Goal: Task Accomplishment & Management: Manage account settings

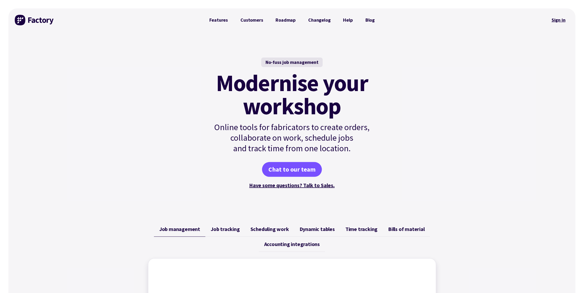
click at [559, 21] on link "Sign in" at bounding box center [558, 20] width 21 height 12
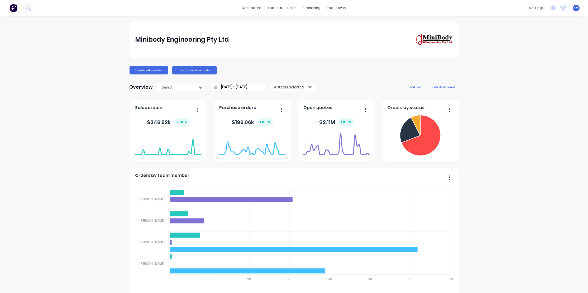
click at [314, 41] on div "Minibody Engineering Pty Ltd" at bounding box center [294, 39] width 318 height 12
click at [306, 26] on div "Sales Orders" at bounding box center [310, 25] width 22 height 5
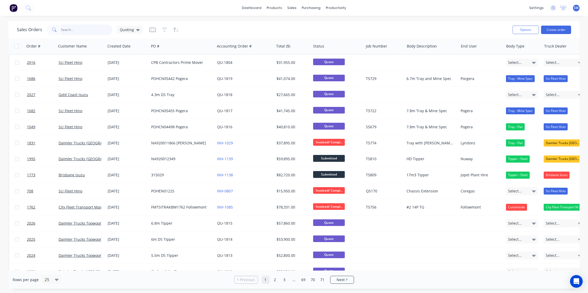
click at [69, 32] on input "text" at bounding box center [86, 30] width 51 height 11
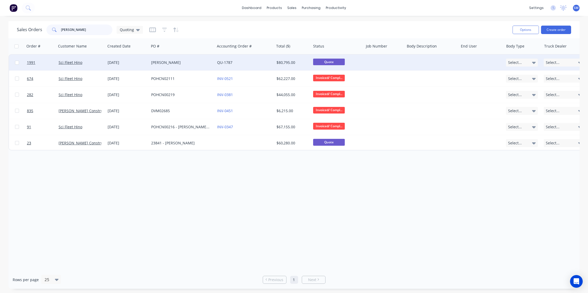
type input "daly"
click at [161, 63] on div "[PERSON_NAME]" at bounding box center [180, 62] width 59 height 5
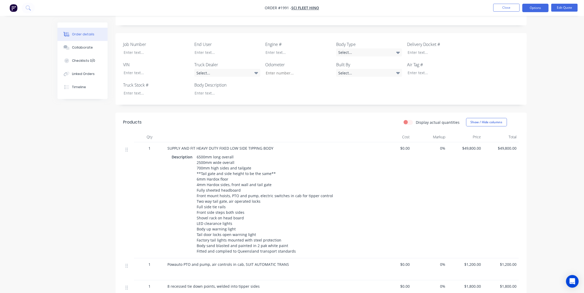
scroll to position [120, 0]
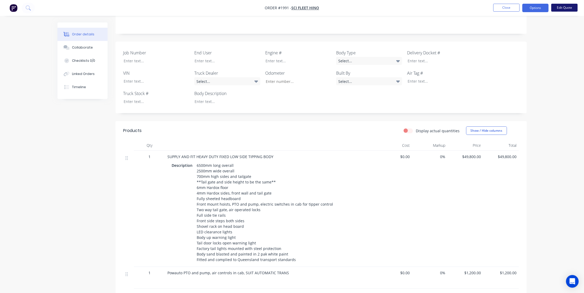
click at [564, 8] on button "Edit Quote" at bounding box center [564, 8] width 26 height 8
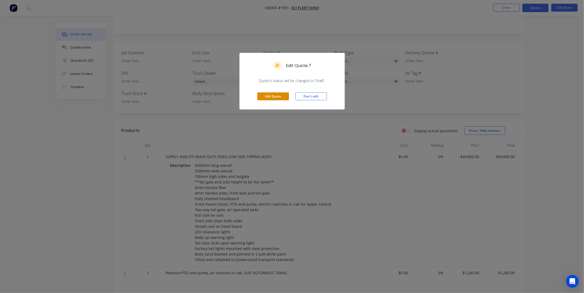
click at [271, 93] on button "Edit Quote" at bounding box center [273, 96] width 32 height 8
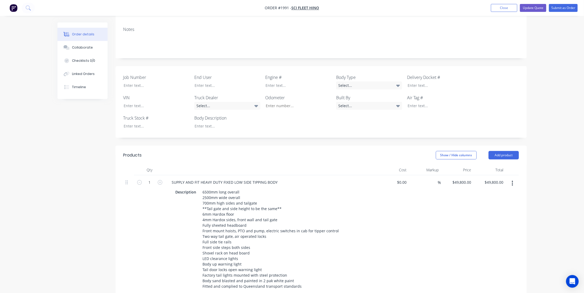
scroll to position [144, 0]
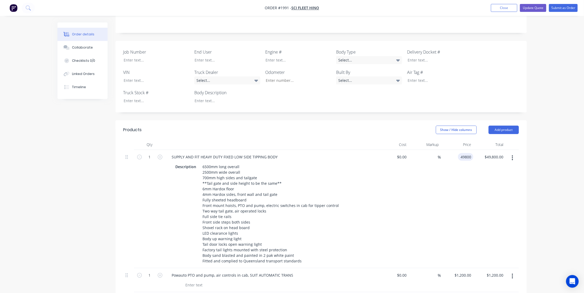
click at [465, 153] on input "49800" at bounding box center [466, 157] width 13 height 8
type input "1"
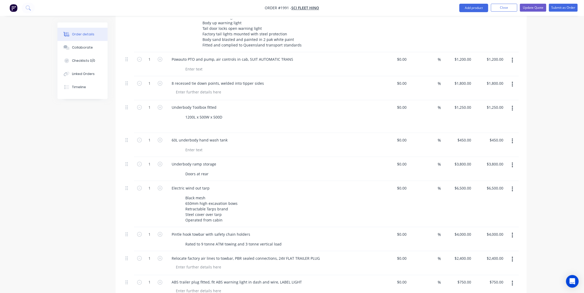
scroll to position [383, 0]
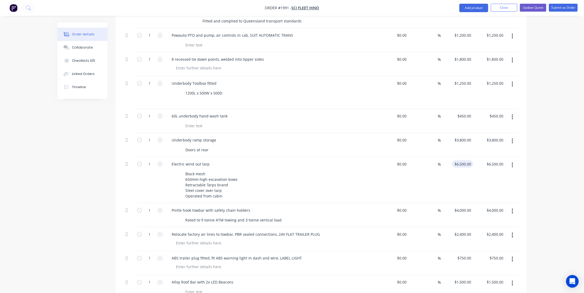
click at [461, 160] on div "$6,500.00 $6,500.00" at bounding box center [462, 164] width 21 height 8
type input "$46,800.00"
type input "$6,300.00"
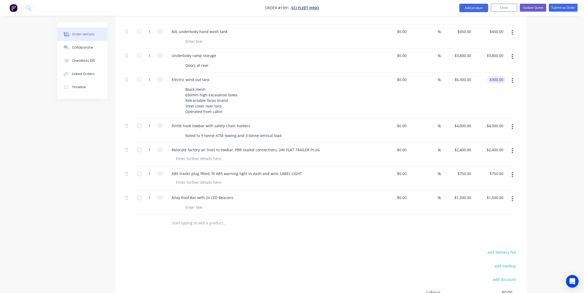
scroll to position [479, 0]
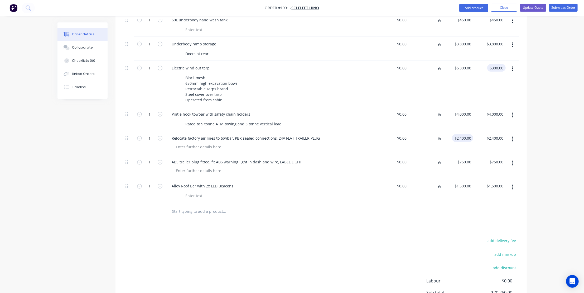
type input "$6,300.00"
click at [466, 134] on input "2400" at bounding box center [467, 138] width 11 height 8
type input "1"
click at [464, 158] on div "$750.00 $750.00" at bounding box center [464, 162] width 18 height 8
type input "$250.00"
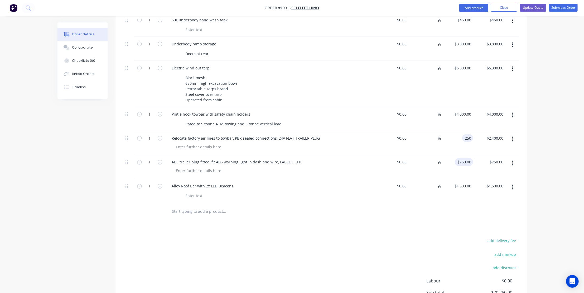
type input "$250.00"
type input "$750.00"
type input "1500"
click at [463, 182] on input "1500" at bounding box center [467, 186] width 11 height 8
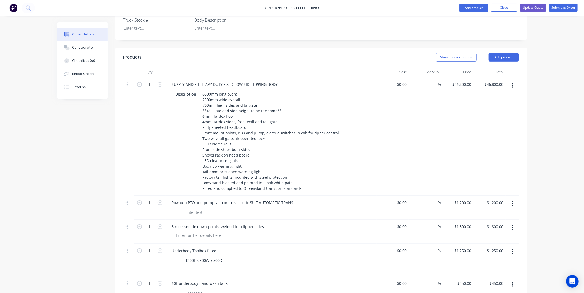
scroll to position [216, 0]
type input "46800"
type input "$1,500.00"
drag, startPoint x: 459, startPoint y: 61, endPoint x: 462, endPoint y: 69, distance: 7.9
click at [459, 81] on div "46800 $46,800.00" at bounding box center [461, 85] width 23 height 8
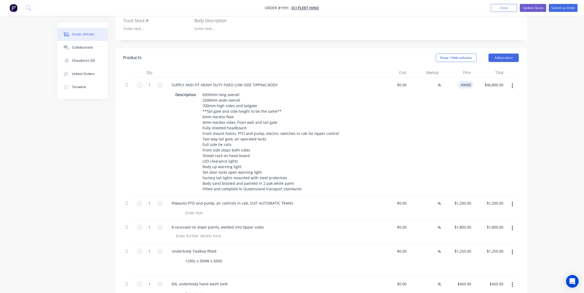
type input "$49,000.00"
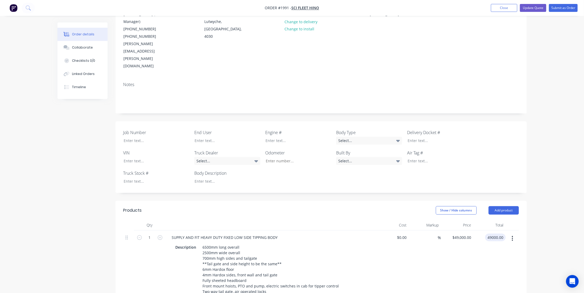
scroll to position [63, 0]
type input "$49,000.00"
click at [533, 6] on button "Update Quote" at bounding box center [533, 8] width 26 height 8
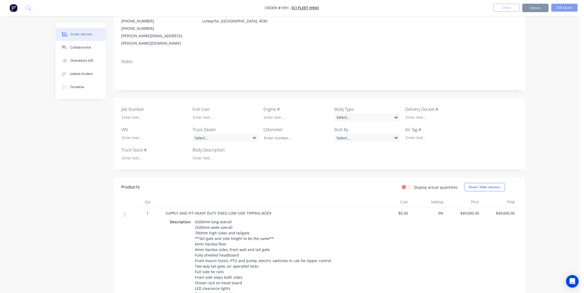
scroll to position [0, 0]
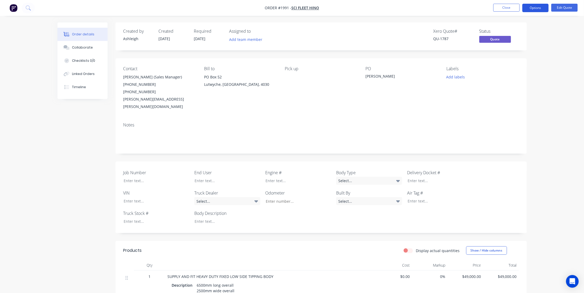
click at [539, 6] on button "Options" at bounding box center [535, 8] width 26 height 8
click at [510, 28] on div "Quote" at bounding box center [519, 32] width 49 height 8
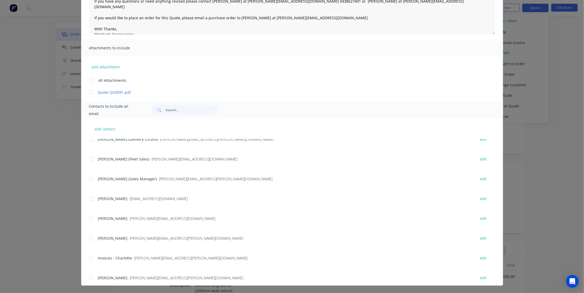
scroll to position [94, 0]
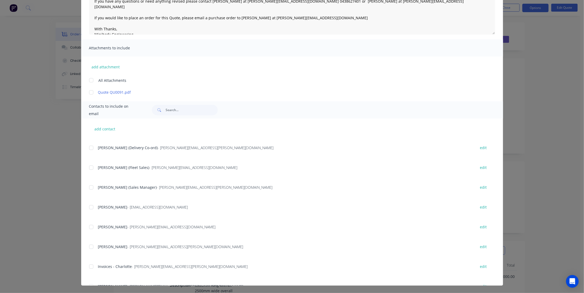
click at [86, 188] on div "add contact Will Gaulton - will.gaulton@scifleethino.com.au edit Laura Heness (…" at bounding box center [292, 201] width 422 height 167
click at [89, 188] on div at bounding box center [91, 187] width 11 height 11
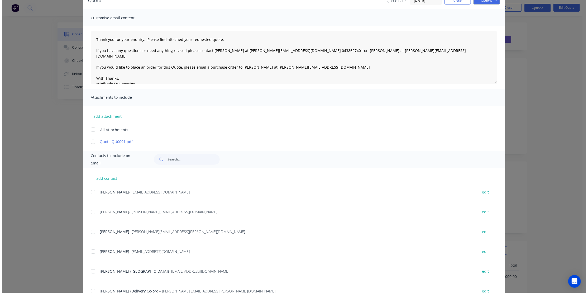
scroll to position [0, 0]
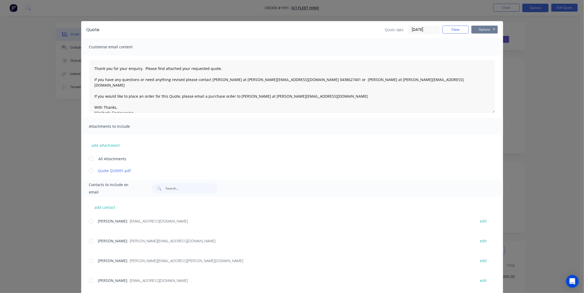
click at [484, 27] on button "Options" at bounding box center [484, 30] width 26 height 8
click at [484, 56] on button "Email" at bounding box center [488, 56] width 34 height 9
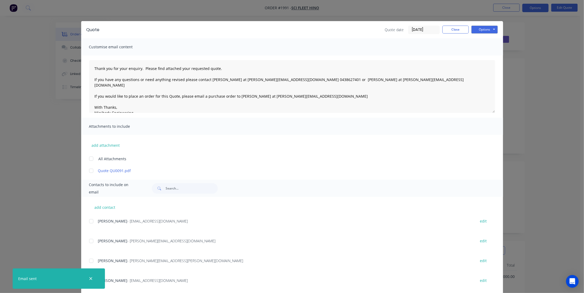
click at [91, 277] on icon "button" at bounding box center [90, 278] width 3 height 5
type textarea "Thank you for your enquiry. Please find attached your requested quote. If you h…"
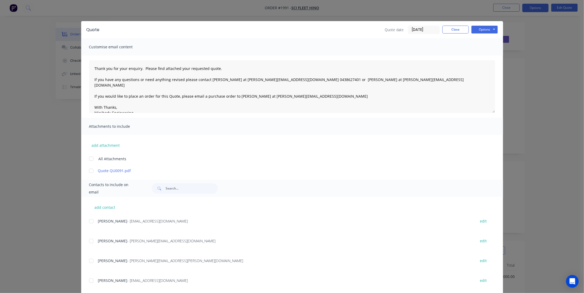
click at [540, 154] on div "Quote Quote date 02/09/25 Close Options Preview Print Email Customise email con…" at bounding box center [292, 146] width 584 height 293
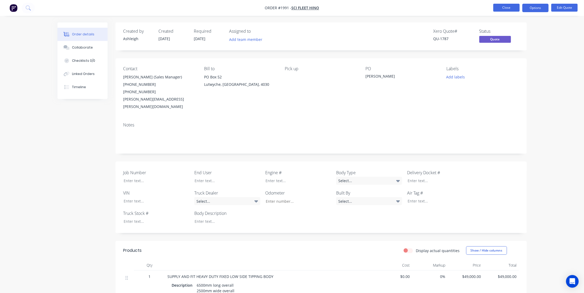
click at [511, 6] on button "Close" at bounding box center [506, 8] width 26 height 8
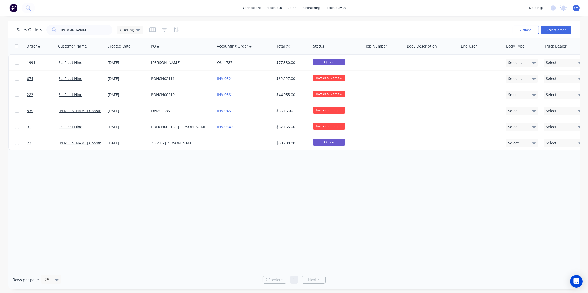
drag, startPoint x: 222, startPoint y: 178, endPoint x: 227, endPoint y: 179, distance: 4.6
click at [222, 179] on div "Order # Customer Name Created Date PO # Accounting Order # Total ($) Status Job…" at bounding box center [293, 154] width 571 height 232
drag, startPoint x: 297, startPoint y: 29, endPoint x: 283, endPoint y: 13, distance: 21.9
click at [297, 29] on div "Sales Orders daly Quoting" at bounding box center [262, 29] width 491 height 13
click at [307, 23] on div "Sales Orders" at bounding box center [311, 25] width 22 height 5
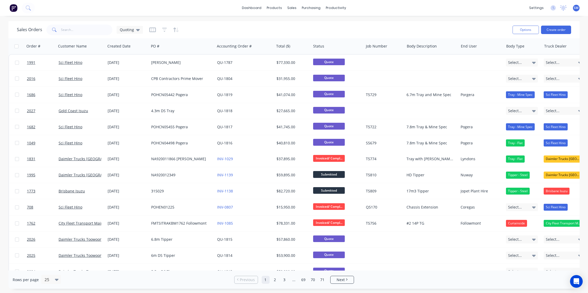
click at [191, 8] on div "dashboard products sales purchasing productivity dashboard products Product Cat…" at bounding box center [294, 8] width 588 height 16
click at [72, 29] on input "text" at bounding box center [86, 30] width 51 height 11
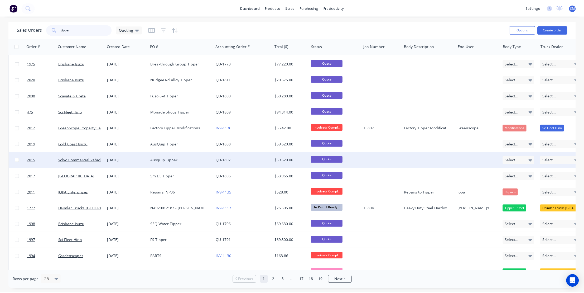
scroll to position [120, 0]
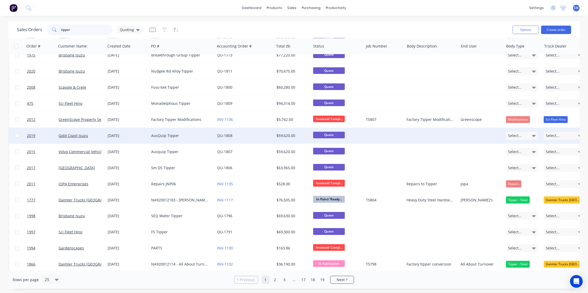
type input "tipper"
click at [117, 135] on div "[DATE]" at bounding box center [127, 135] width 39 height 5
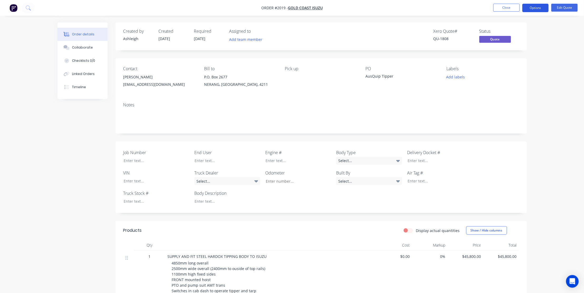
click at [536, 6] on button "Options" at bounding box center [535, 8] width 26 height 8
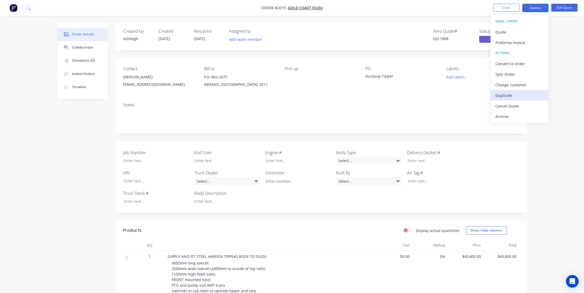
click at [505, 93] on div "Duplicate" at bounding box center [519, 95] width 49 height 8
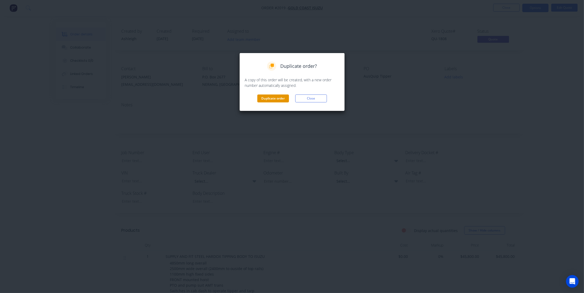
click at [269, 95] on button "Duplicate order" at bounding box center [273, 98] width 32 height 8
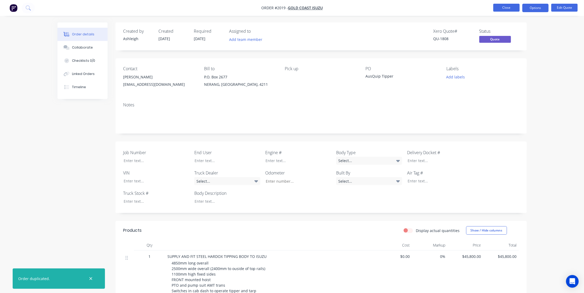
click at [510, 7] on button "Close" at bounding box center [506, 8] width 26 height 8
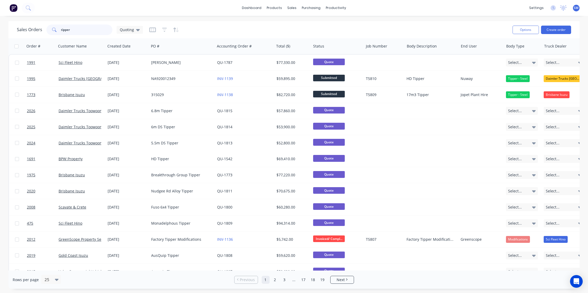
drag, startPoint x: 74, startPoint y: 30, endPoint x: 28, endPoint y: 33, distance: 45.2
click at [30, 32] on div "Sales Orders tipper Quoting" at bounding box center [80, 30] width 126 height 11
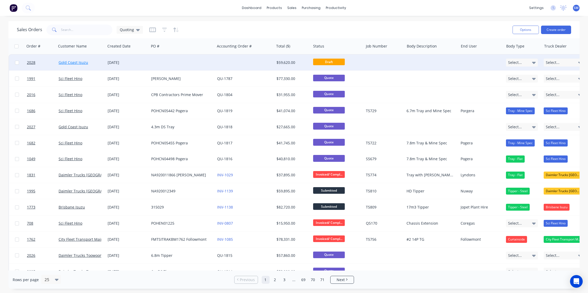
click at [70, 61] on link "Gold Coast Isuzu" at bounding box center [74, 62] width 30 height 5
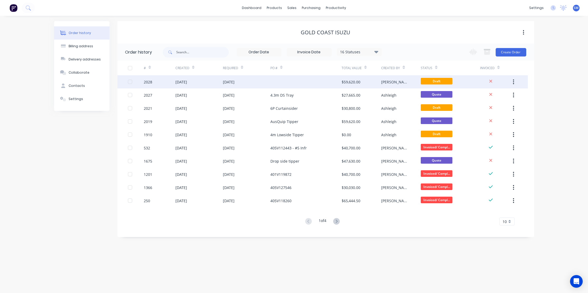
click at [234, 80] on div "[DATE]" at bounding box center [229, 82] width 12 height 6
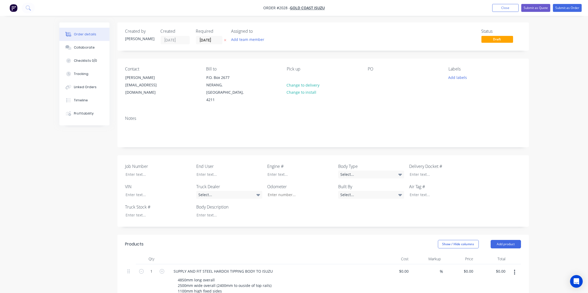
type input "$45,800.00"
type input "$1,000.00"
type input "$6,400.00"
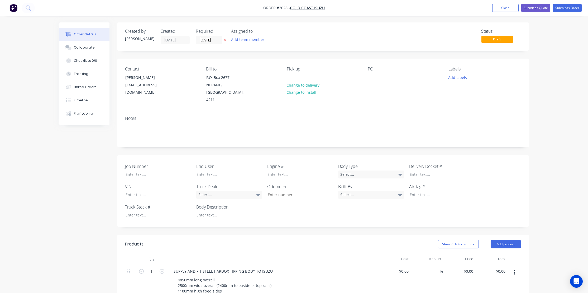
type input "$6,400.00"
type input "$1,000.00"
click at [532, 7] on button "Submit as Quote" at bounding box center [531, 8] width 29 height 8
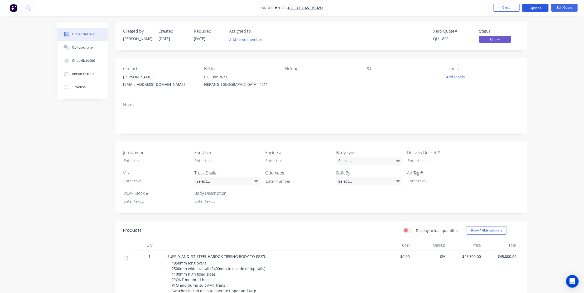
click at [535, 6] on button "Options" at bounding box center [535, 8] width 26 height 8
click at [508, 83] on div "Change customer" at bounding box center [519, 85] width 49 height 8
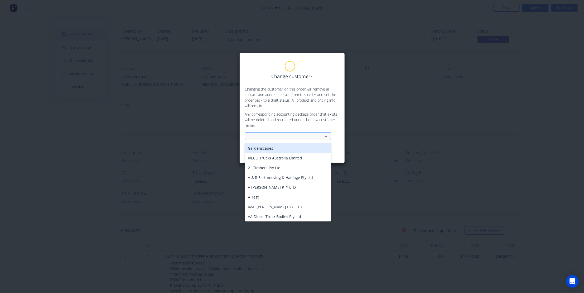
click at [260, 133] on div at bounding box center [284, 136] width 70 height 7
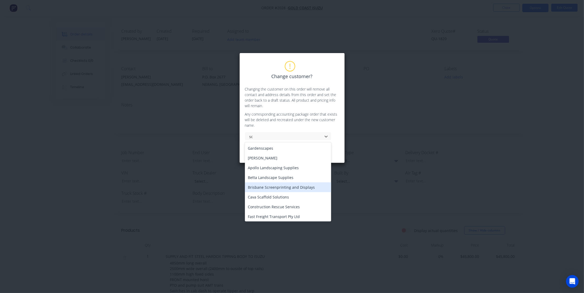
type input "sci"
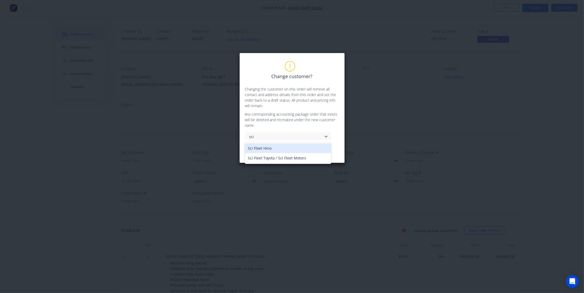
click at [260, 148] on div "Sci Fleet Hino" at bounding box center [288, 148] width 86 height 10
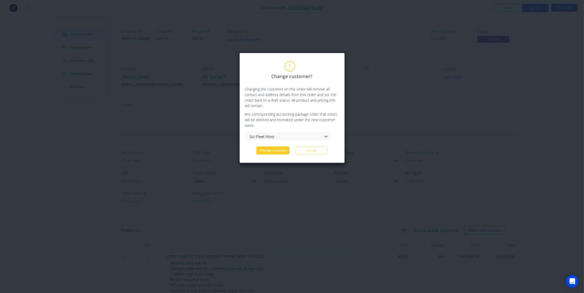
click at [273, 152] on button "Change customer" at bounding box center [272, 150] width 33 height 8
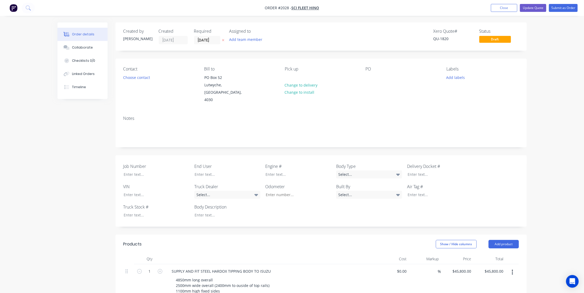
drag, startPoint x: 70, startPoint y: 165, endPoint x: 79, endPoint y: 171, distance: 11.0
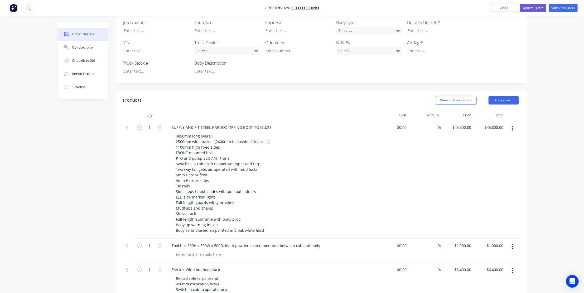
scroll to position [168, 0]
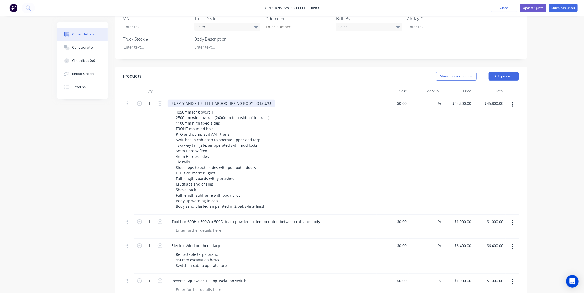
click at [269, 99] on div "SUPPLY AND FIT STEEL HARDOX TIPPING BODY TO ISUZU" at bounding box center [222, 103] width 108 height 8
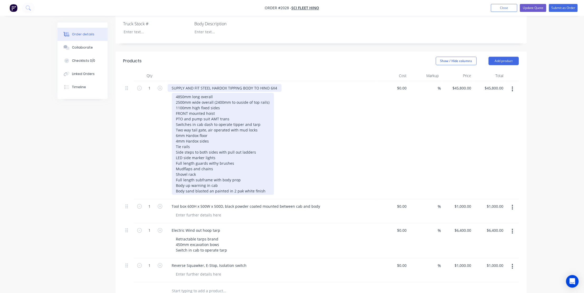
scroll to position [192, 0]
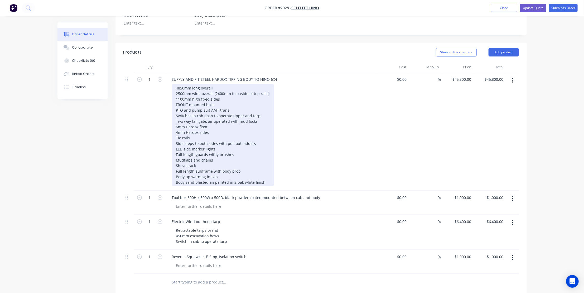
click at [183, 84] on div "4850mm long overall 2500mm wide overall (2400mm to ouside of top rails) 1100mm …" at bounding box center [223, 135] width 102 height 102
click at [219, 97] on div "4850mm long overall 2500mm wide overall (2400mm to ouside of top rails) 1100mm …" at bounding box center [223, 135] width 102 height 102
click at [227, 102] on div "4850mm long overall 2500mm wide overall (2400mm to ouside of top rails) 1100mm …" at bounding box center [223, 135] width 102 height 102
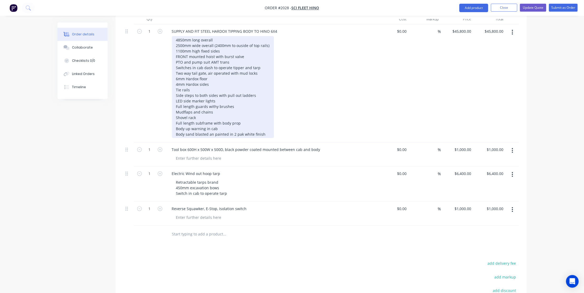
scroll to position [264, 0]
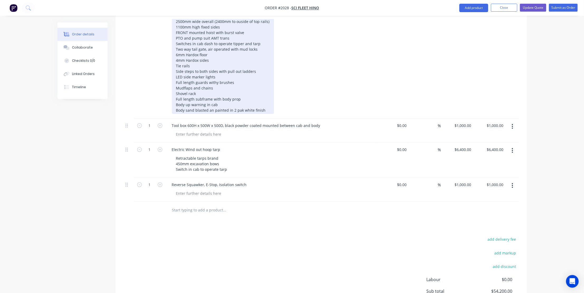
click at [244, 91] on div "4850mm long overall 2500mm wide overall (2400mm to ouside of top rails) 1100mm …" at bounding box center [223, 63] width 102 height 102
click at [257, 64] on div "4850mm long overall 2500mm wide overall (2400mm to ouside of top rails) 1100mm …" at bounding box center [223, 63] width 102 height 102
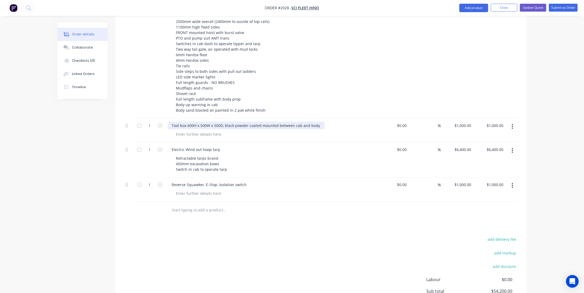
click at [213, 122] on div "Tool box 600H x 500W x 500D, black powder coated mounted between cab and body" at bounding box center [246, 126] width 157 height 8
click at [513, 124] on icon "button" at bounding box center [512, 126] width 1 height 5
click at [479, 168] on div "Delete" at bounding box center [493, 172] width 41 height 8
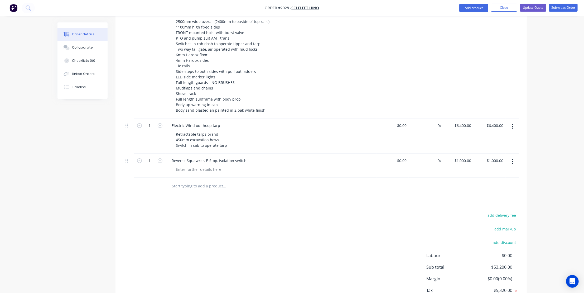
click at [511, 157] on button "button" at bounding box center [512, 161] width 12 height 9
click at [487, 203] on div "Delete" at bounding box center [493, 207] width 41 height 8
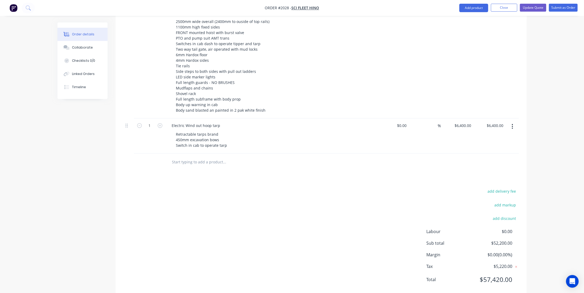
click at [203, 157] on input "text" at bounding box center [224, 162] width 105 height 11
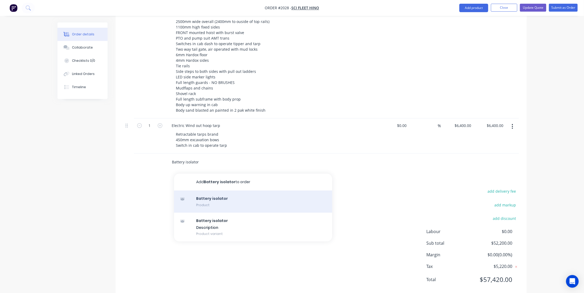
type input "Battery isolator"
click at [206, 190] on div "Battery isolator Product" at bounding box center [253, 201] width 158 height 22
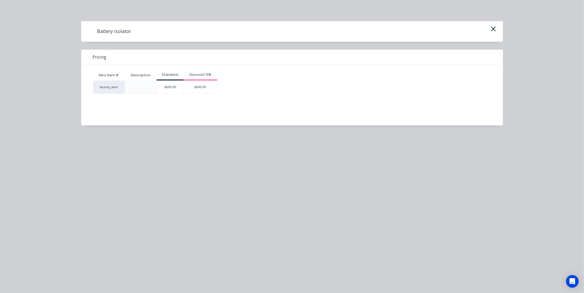
click at [172, 86] on div "$600.00" at bounding box center [170, 87] width 27 height 13
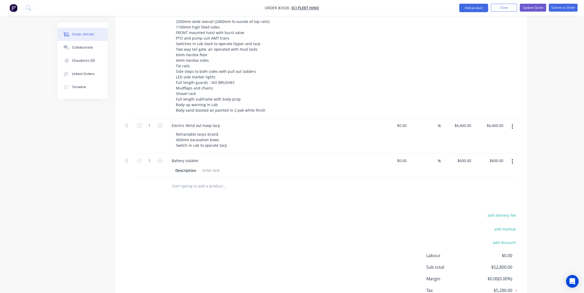
drag, startPoint x: 184, startPoint y: 174, endPoint x: 188, endPoint y: 178, distance: 5.2
click at [184, 181] on input "text" at bounding box center [224, 186] width 105 height 11
type input "U"
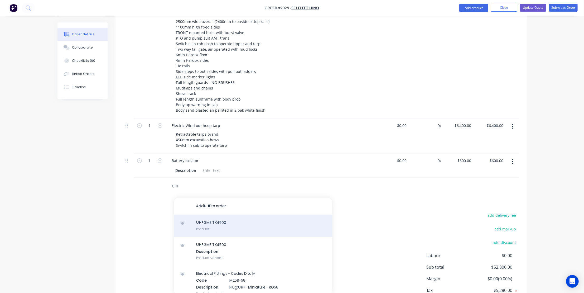
type input "UHF"
click at [205, 214] on div "UHF GME TX4500 Product" at bounding box center [253, 225] width 158 height 22
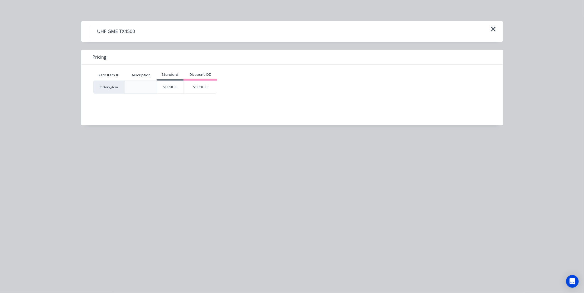
click at [173, 86] on div "$1,050.00" at bounding box center [170, 87] width 27 height 13
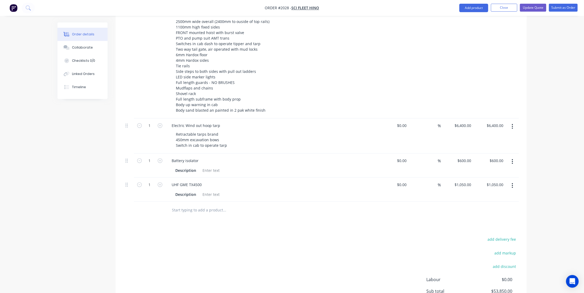
click at [191, 205] on input "text" at bounding box center [224, 210] width 105 height 11
type input "E stop fitted to left and right side of chassis behind cab"
click at [229, 221] on button "Add E stop fitted to left and right side of chassis behind cab to order" at bounding box center [253, 232] width 158 height 22
click at [466, 205] on div "0 0" at bounding box center [469, 209] width 8 height 8
type input "$1,800.00"
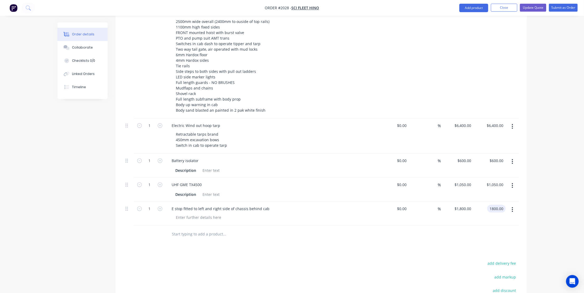
type input "$1,800.00"
click at [182, 229] on input "text" at bounding box center [224, 234] width 105 height 11
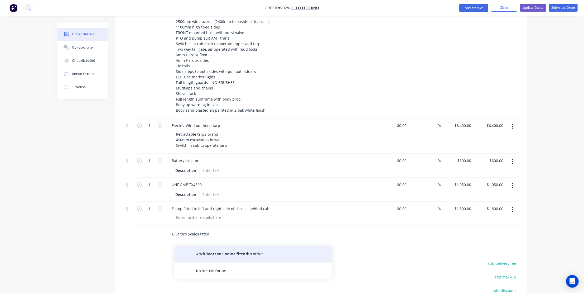
type input "Diversco Scales fitted"
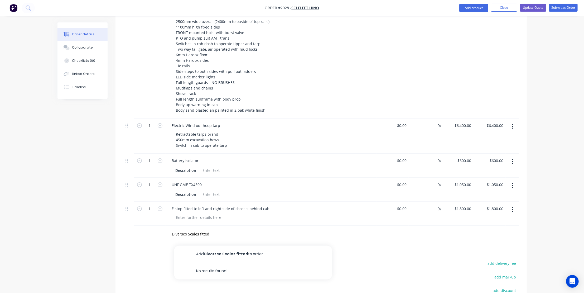
drag, startPoint x: 209, startPoint y: 245, endPoint x: 287, endPoint y: 245, distance: 78.3
click at [209, 245] on button "Add Diversco Scales fitted to order" at bounding box center [253, 253] width 158 height 17
click at [470, 229] on input "0" at bounding box center [467, 233] width 12 height 8
type input "$6,800.00"
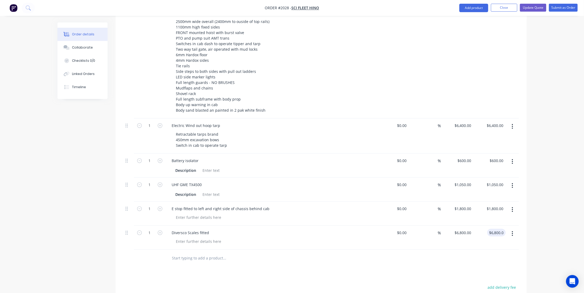
click at [190, 253] on input "text" at bounding box center [224, 258] width 105 height 11
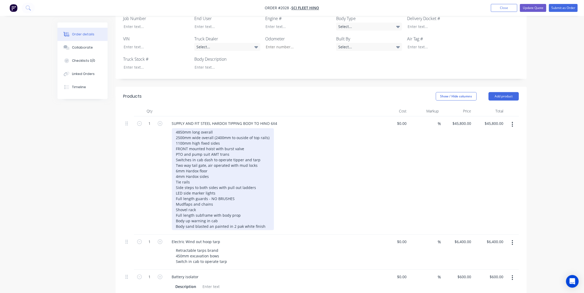
scroll to position [120, 0]
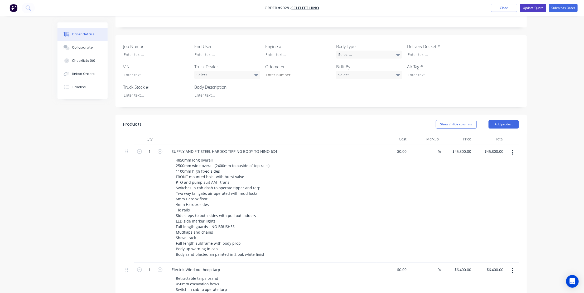
click at [532, 8] on button "Update Quote" at bounding box center [533, 8] width 26 height 8
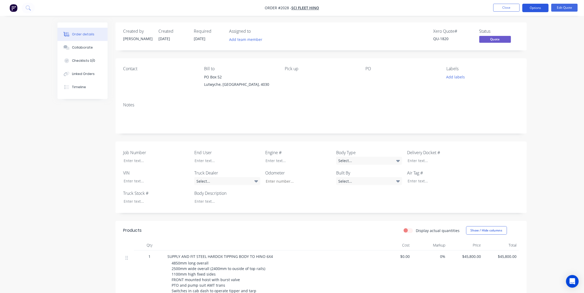
click at [530, 7] on button "Options" at bounding box center [535, 8] width 26 height 8
click at [507, 33] on div "Quote" at bounding box center [519, 32] width 49 height 8
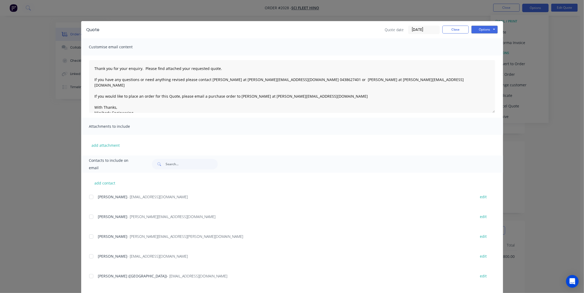
click at [89, 196] on div at bounding box center [91, 196] width 11 height 11
click at [483, 27] on button "Options" at bounding box center [484, 30] width 26 height 8
click at [484, 55] on button "Email" at bounding box center [488, 56] width 34 height 9
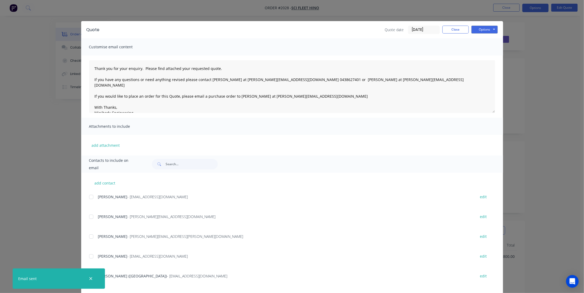
click at [91, 278] on icon "button" at bounding box center [90, 278] width 3 height 5
type textarea "Thank you for your enquiry. Please find attached your requested quote. If you h…"
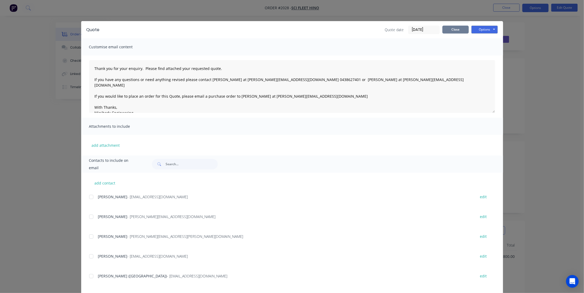
click at [456, 30] on button "Close" at bounding box center [455, 30] width 26 height 8
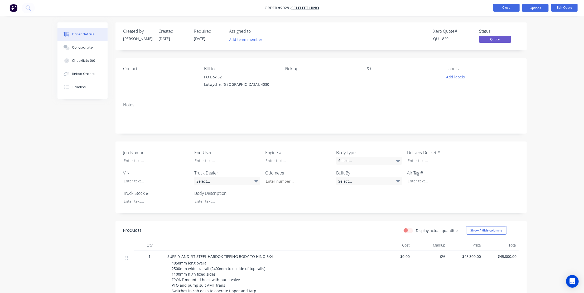
click at [503, 6] on button "Close" at bounding box center [506, 8] width 26 height 8
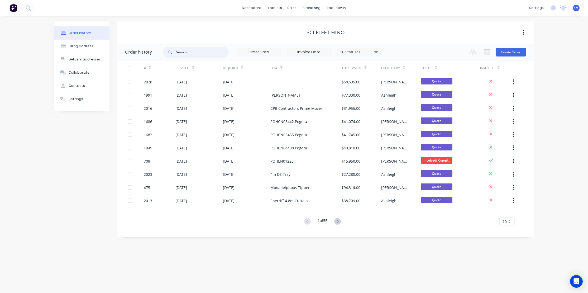
click at [183, 51] on input "text" at bounding box center [202, 52] width 52 height 11
click at [307, 25] on div "Sales Orders" at bounding box center [311, 25] width 22 height 5
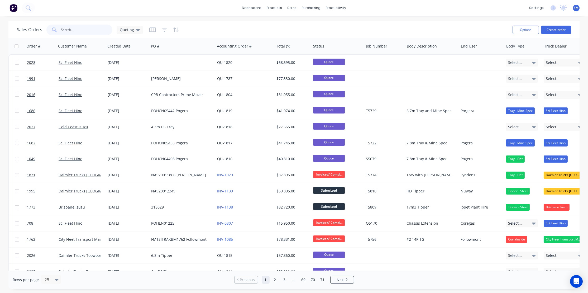
click at [74, 30] on input "text" at bounding box center [86, 30] width 51 height 11
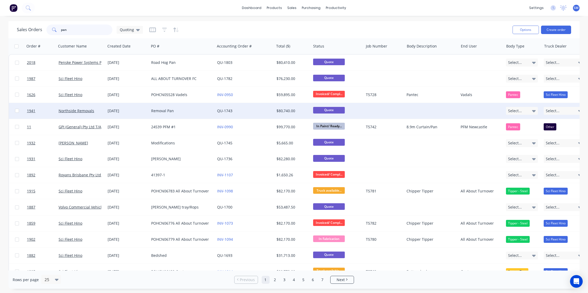
type input "pan"
click at [156, 109] on div "Removal Pan" at bounding box center [180, 110] width 59 height 5
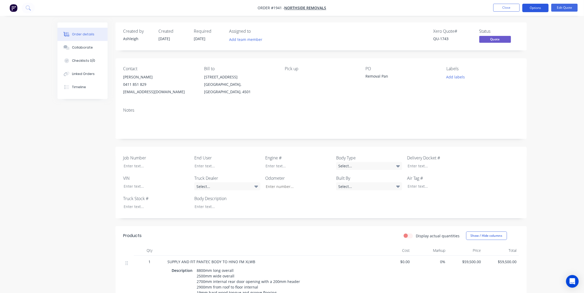
click at [537, 8] on button "Options" at bounding box center [535, 8] width 26 height 8
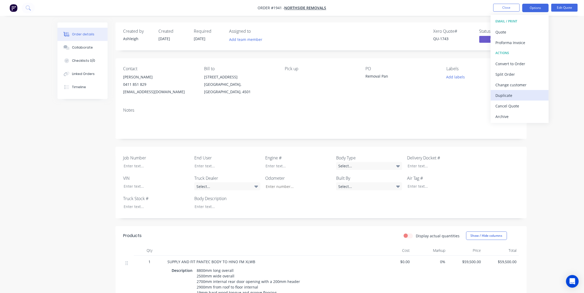
click at [506, 94] on div "Duplicate" at bounding box center [519, 95] width 49 height 8
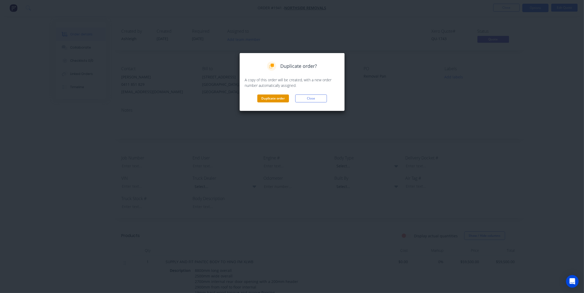
click at [269, 96] on button "Duplicate order" at bounding box center [273, 98] width 32 height 8
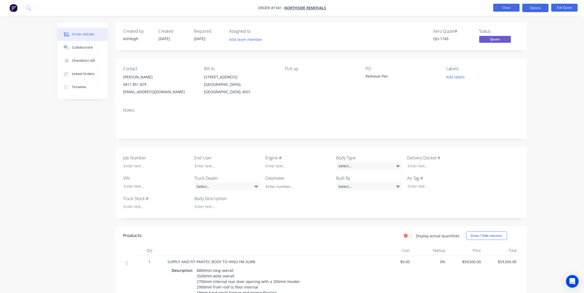
click at [505, 7] on button "Close" at bounding box center [506, 8] width 26 height 8
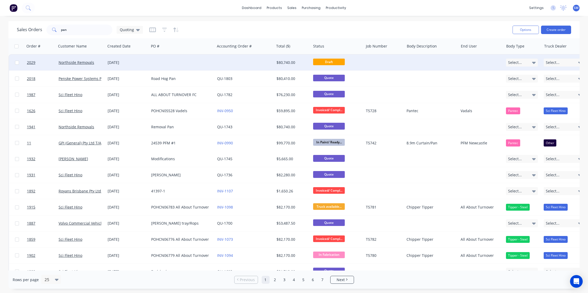
click at [116, 62] on div "[DATE]" at bounding box center [127, 62] width 39 height 5
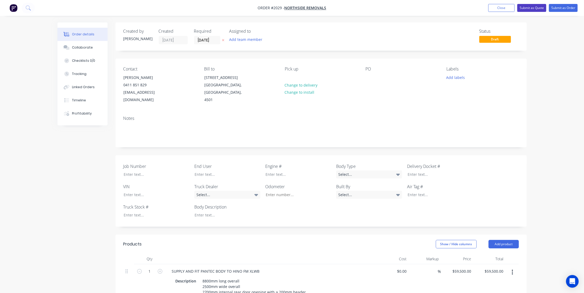
click at [527, 7] on button "Submit as Quote" at bounding box center [531, 8] width 29 height 8
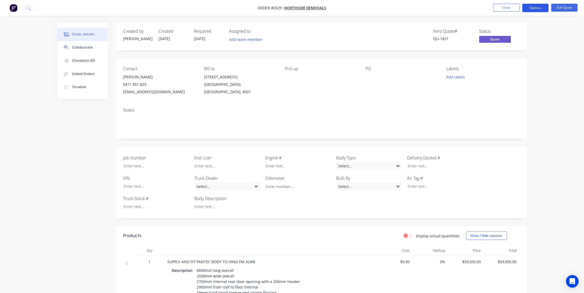
click at [536, 6] on button "Options" at bounding box center [535, 8] width 26 height 8
click at [508, 82] on div "Change customer" at bounding box center [519, 85] width 49 height 8
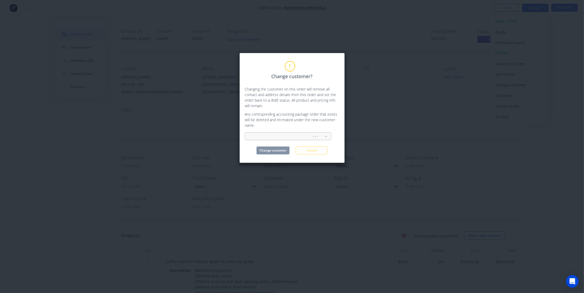
click at [256, 136] on div at bounding box center [279, 136] width 60 height 7
type input "brisbane is"
click at [257, 148] on div "Brisbane Isuzu" at bounding box center [288, 148] width 86 height 10
click at [268, 151] on button "Change customer" at bounding box center [272, 150] width 33 height 8
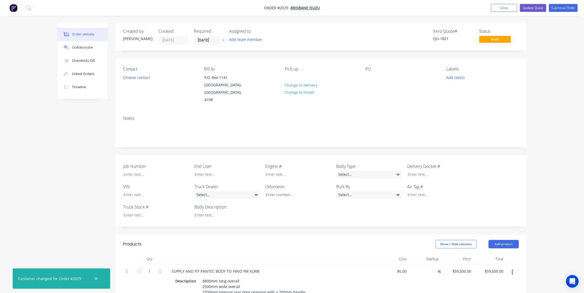
click at [93, 277] on button "button" at bounding box center [96, 278] width 7 height 7
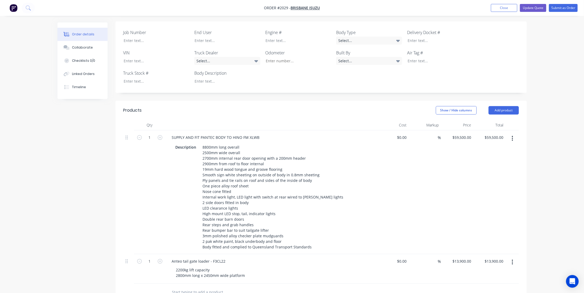
scroll to position [144, 0]
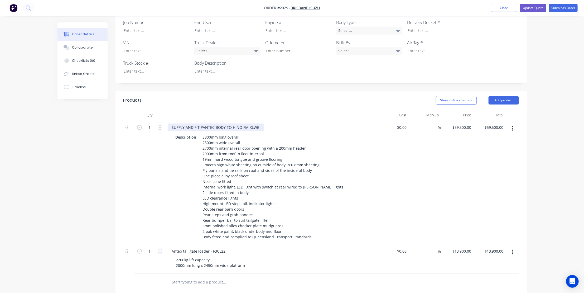
click at [258, 123] on div "SUPPLY AND FIT PANTEC BODY TO HINO FM XLWB" at bounding box center [216, 127] width 96 height 8
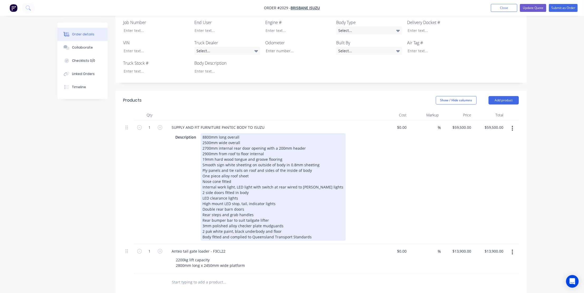
click at [206, 133] on div "8800mm long overall 2500mm wide overall 2700mm internal rear door opening with …" at bounding box center [273, 186] width 145 height 107
click at [206, 140] on div "7500mm long overall 2500mm wide overall 2700mm internal rear door opening with …" at bounding box center [273, 186] width 145 height 107
drag, startPoint x: 303, startPoint y: 139, endPoint x: 264, endPoint y: 139, distance: 39.0
click at [264, 139] on div "7500mm long overall 2500mm wide overall 2600mm internal rear door opening with …" at bounding box center [273, 186] width 145 height 107
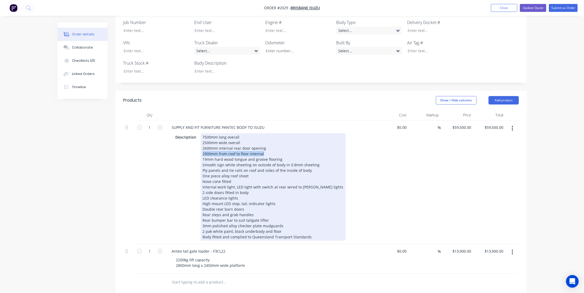
drag, startPoint x: 268, startPoint y: 145, endPoint x: 203, endPoint y: 147, distance: 64.9
click at [203, 147] on div "7500mm long overall 2500mm wide overall 2600mm internal rear door opening 2900m…" at bounding box center [273, 186] width 145 height 107
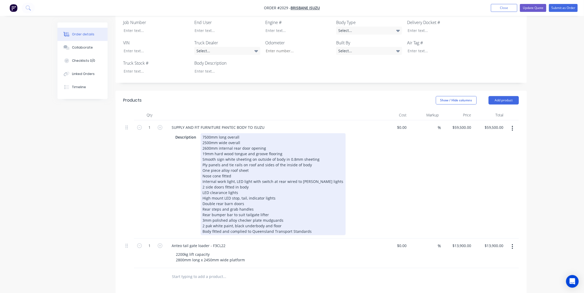
click at [249, 179] on div "7500mm long overall 2500mm wide overall 2600mm internal rear door opening 19mm …" at bounding box center [273, 184] width 145 height 102
drag, startPoint x: 249, startPoint y: 178, endPoint x: 222, endPoint y: 178, distance: 26.9
click at [222, 178] on div "7500mm long overall 2500mm wide overall 2600mm internal rear door opening 19mm …" at bounding box center [273, 184] width 145 height 102
drag, startPoint x: 203, startPoint y: 178, endPoint x: 207, endPoint y: 182, distance: 6.2
click at [203, 179] on div "7500mm long overall 2500mm wide overall 2600mm internal rear door opening 19mm …" at bounding box center [273, 184] width 145 height 102
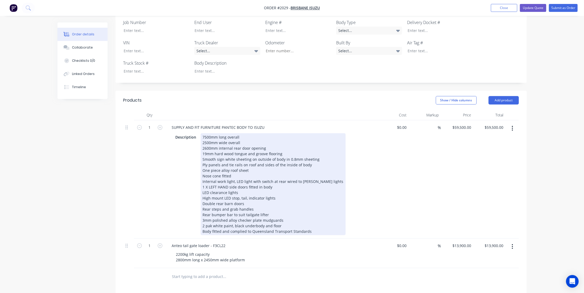
click at [274, 180] on div "7500mm long overall 2500mm wide overall 2600mm internal rear door opening 19mm …" at bounding box center [273, 184] width 145 height 102
click at [239, 184] on div "7500mm long overall 2500mm wide overall 2600mm internal rear door opening 19mm …" at bounding box center [273, 184] width 145 height 102
click at [278, 190] on div "7500mm long overall 2500mm wide overall 2600mm internal rear door opening 19mm …" at bounding box center [273, 184] width 145 height 102
click at [244, 195] on div "7500mm long overall 2500mm wide overall 2600mm internal rear door opening 19mm …" at bounding box center [273, 184] width 145 height 102
click at [253, 199] on div "7500mm long overall 2500mm wide overall 2600mm internal rear door opening 19mm …" at bounding box center [273, 184] width 145 height 102
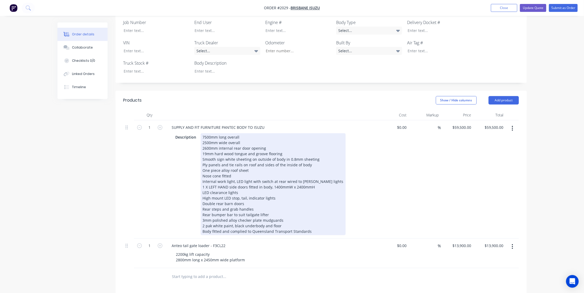
click at [311, 158] on div "7500mm long overall 2500mm wide overall 2600mm internal rear door opening 19mm …" at bounding box center [273, 184] width 145 height 102
drag, startPoint x: 311, startPoint y: 157, endPoint x: 242, endPoint y: 158, distance: 69.1
click at [242, 158] on div "7500mm long overall 2500mm wide overall 2600mm internal rear door opening 19mm …" at bounding box center [273, 184] width 145 height 102
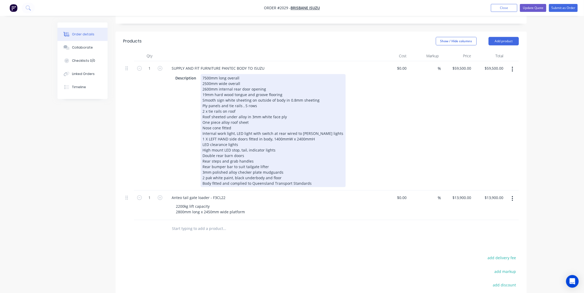
scroll to position [192, 0]
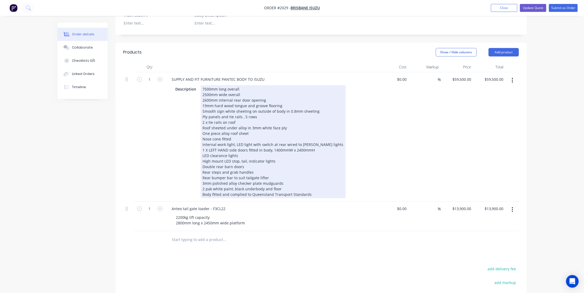
click at [311, 186] on div "7500mm long overall 2500mm wide overall 2600mm internal rear door opening 19mm …" at bounding box center [273, 141] width 145 height 113
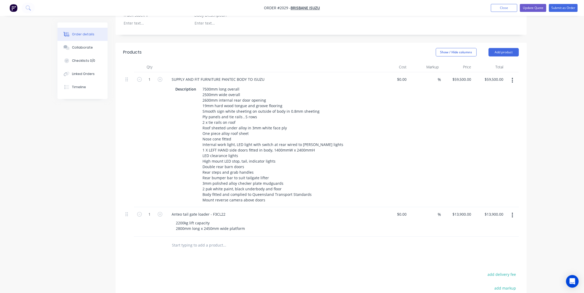
click at [511, 210] on button "button" at bounding box center [512, 214] width 12 height 9
click at [490, 256] on div "Delete" at bounding box center [493, 260] width 41 height 8
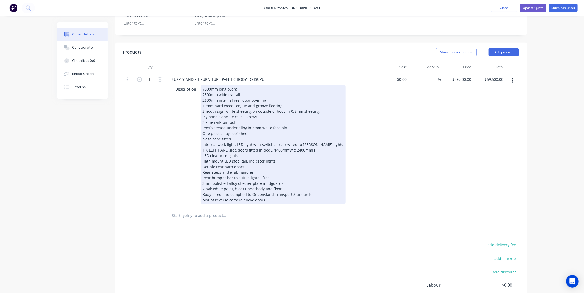
click at [250, 159] on div "7500mm long overall 2500mm wide overall 2600mm internal rear door opening 19mm …" at bounding box center [273, 144] width 145 height 118
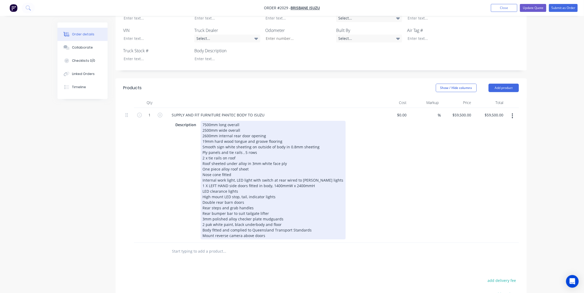
scroll to position [120, 0]
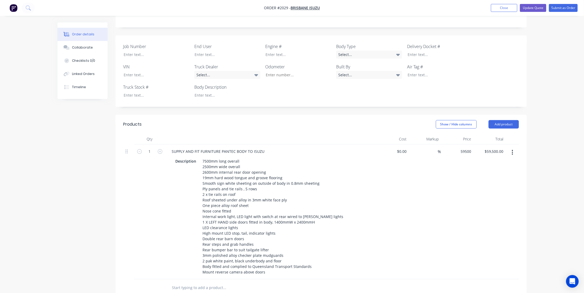
drag, startPoint x: 460, startPoint y: 143, endPoint x: 484, endPoint y: 158, distance: 28.3
click at [460, 147] on div "59500 $59,500.00" at bounding box center [462, 151] width 21 height 8
type input "$49,700.00"
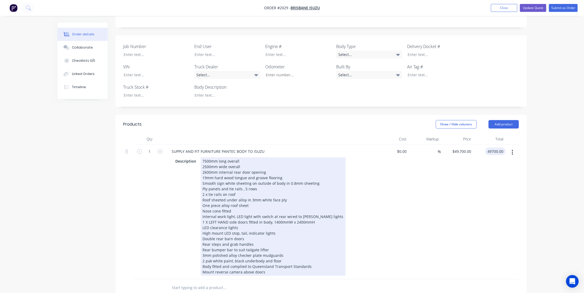
type input "$49,700.00"
click at [277, 264] on div "7500mm long overall 2500mm wide overall 2600mm internal rear door opening 19mm …" at bounding box center [273, 216] width 145 height 118
drag, startPoint x: 308, startPoint y: 258, endPoint x: 197, endPoint y: 258, distance: 111.0
click at [197, 258] on div "Description 7500mm long overall 2500mm wide overall 2600mm internal rear door o…" at bounding box center [269, 216] width 193 height 118
click at [269, 259] on div "7500mm long overall 2500mm wide overall 2600mm internal rear door opening 19mm …" at bounding box center [273, 213] width 145 height 113
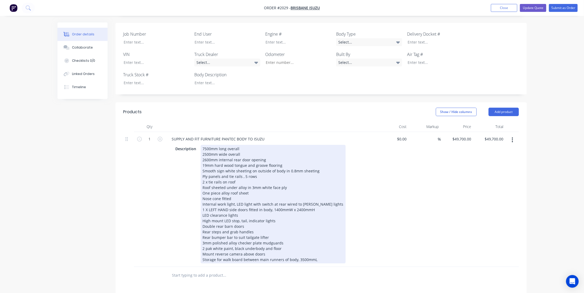
scroll to position [96, 0]
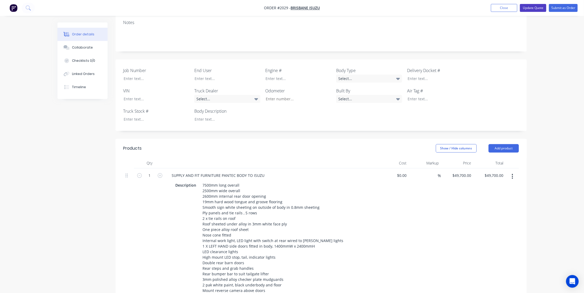
click at [537, 8] on button "Update Quote" at bounding box center [533, 8] width 26 height 8
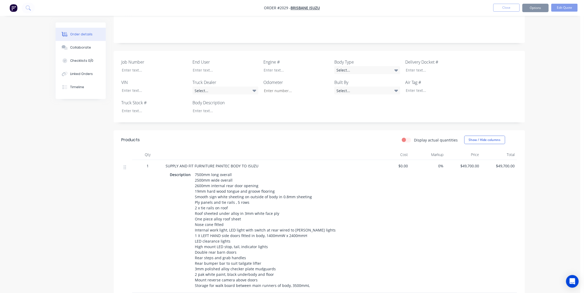
scroll to position [0, 0]
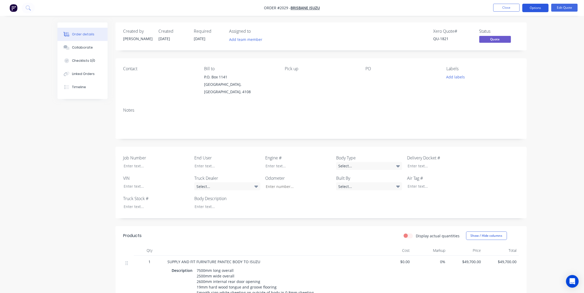
click at [536, 6] on button "Options" at bounding box center [535, 8] width 26 height 8
click at [507, 31] on div "Quote" at bounding box center [519, 32] width 49 height 8
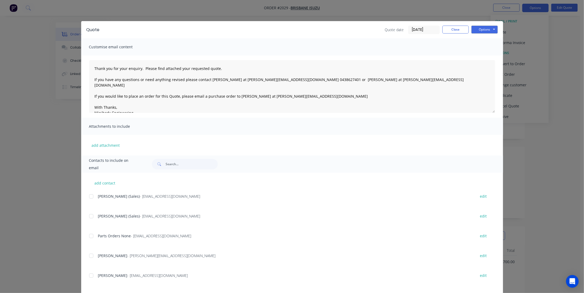
scroll to position [120, 0]
click at [89, 215] on div at bounding box center [91, 215] width 11 height 11
click at [482, 25] on div "Quote Quote date [DATE] Close Options Preview Print Email" at bounding box center [292, 29] width 422 height 17
click at [484, 28] on button "Options" at bounding box center [484, 30] width 26 height 8
click at [485, 54] on button "Email" at bounding box center [488, 56] width 34 height 9
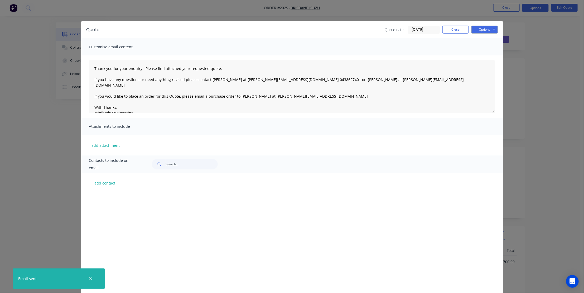
type textarea "Thank you for your enquiry. Please find attached your requested quote. If you h…"
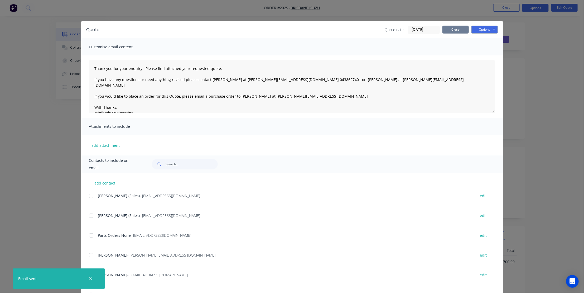
click at [456, 29] on button "Close" at bounding box center [455, 30] width 26 height 8
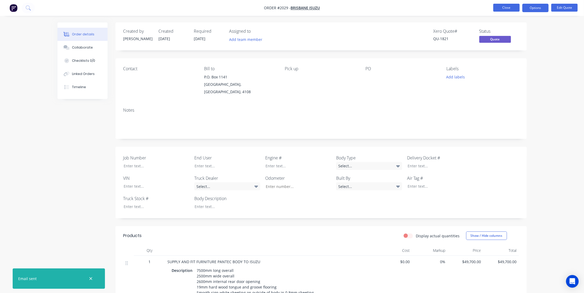
click at [502, 5] on button "Close" at bounding box center [506, 8] width 26 height 8
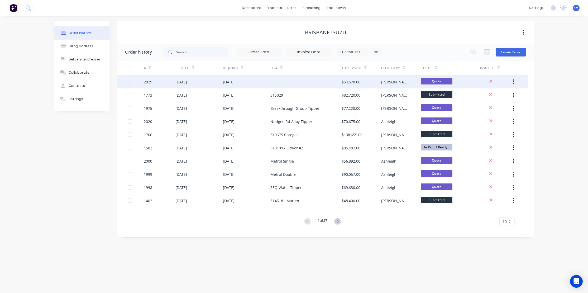
click at [219, 79] on div "[DATE]" at bounding box center [198, 81] width 47 height 13
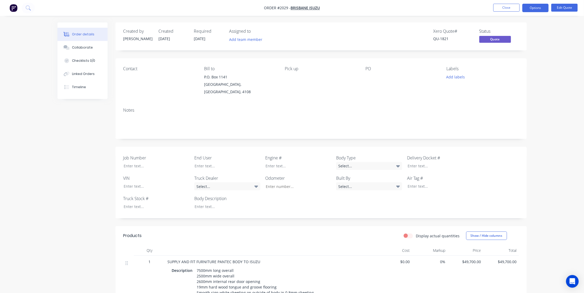
drag, startPoint x: 372, startPoint y: 77, endPoint x: 501, endPoint y: 14, distance: 143.4
click at [372, 78] on div at bounding box center [399, 76] width 66 height 7
click at [537, 8] on button "Options" at bounding box center [535, 8] width 26 height 8
click at [569, 5] on button "Edit Quote" at bounding box center [564, 8] width 26 height 8
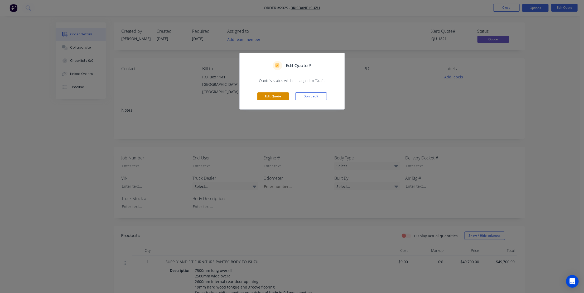
click at [270, 95] on button "Edit Quote" at bounding box center [273, 96] width 32 height 8
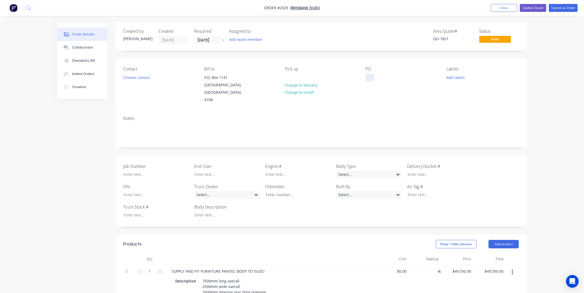
click at [373, 76] on div at bounding box center [370, 78] width 8 height 8
click at [537, 8] on button "Update Quote" at bounding box center [533, 8] width 26 height 8
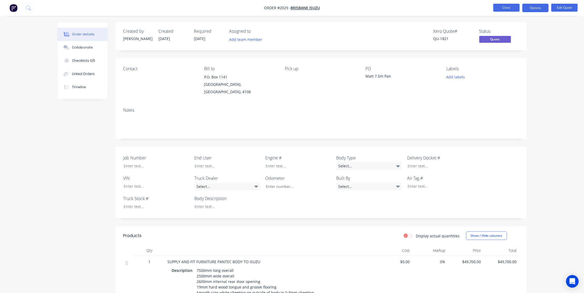
click at [509, 5] on button "Close" at bounding box center [506, 8] width 26 height 8
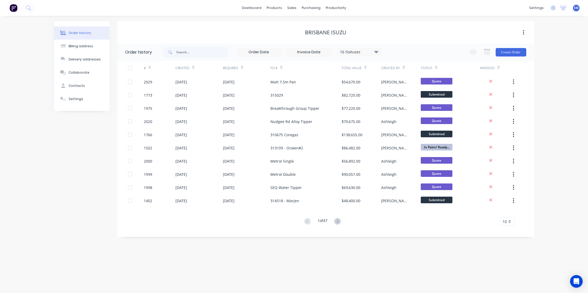
click at [567, 99] on div "Order history Billing address Delivery addresses Collaborate Contacts Settings …" at bounding box center [294, 154] width 588 height 277
click at [83, 192] on div "Order history Billing address Delivery addresses Collaborate Contacts Settings" at bounding box center [81, 129] width 55 height 216
click at [516, 49] on button "Create Order" at bounding box center [510, 52] width 31 height 8
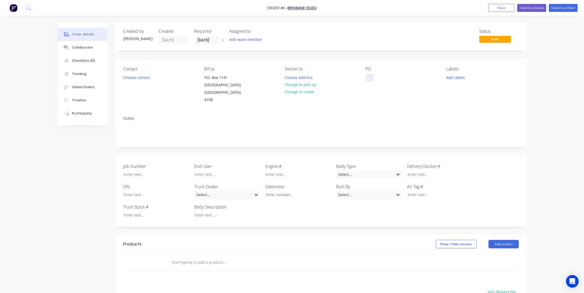
click at [372, 79] on div at bounding box center [370, 78] width 8 height 8
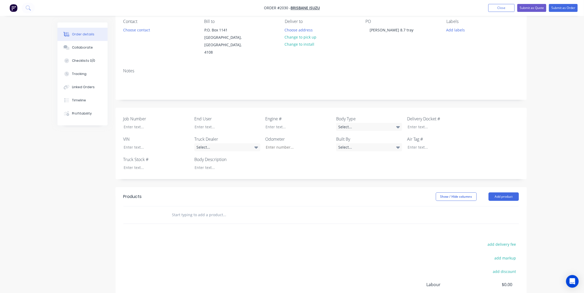
scroll to position [48, 0]
drag, startPoint x: 185, startPoint y: 205, endPoint x: 193, endPoint y: 211, distance: 10.7
click at [185, 209] on input "text" at bounding box center [224, 214] width 105 height 11
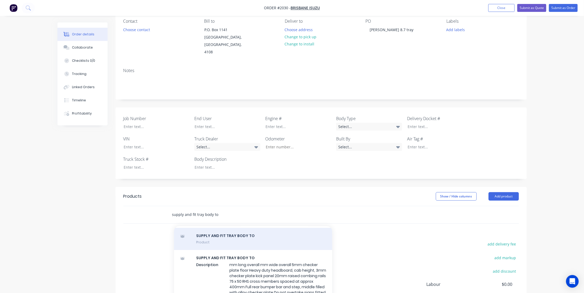
scroll to position [26, 0]
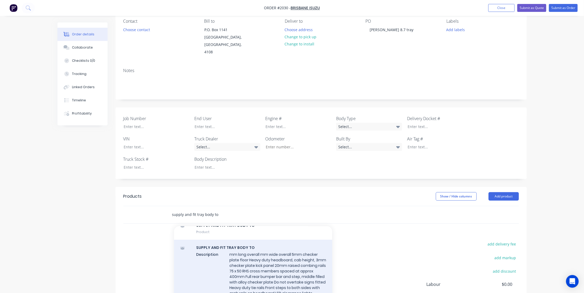
type input "supply and fit tray body to"
click at [235, 243] on div "SUPPLY AND FIT TRAY BODY TO Description mm long overall mm wide overall 5mm che…" at bounding box center [253, 281] width 158 height 84
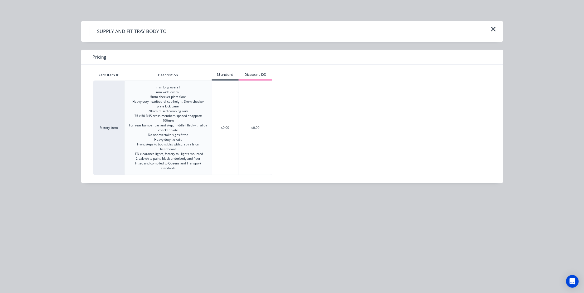
click at [220, 130] on div "$0.00" at bounding box center [225, 128] width 27 height 94
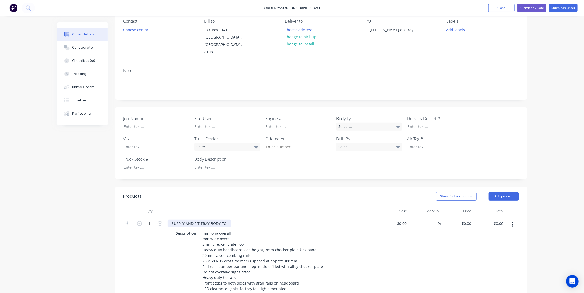
click at [230, 219] on div "SUPPLY AND FIT TRAY BODY TO" at bounding box center [200, 223] width 64 height 8
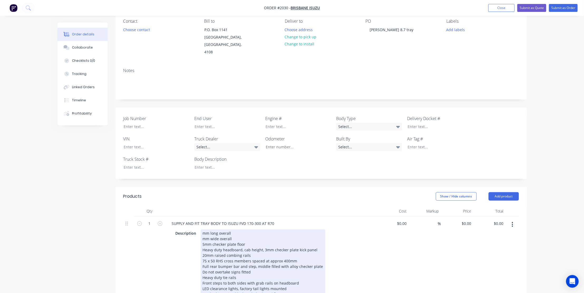
click at [201, 229] on div "mm long overall mm wide overall 5mm checker plate floor Heavy duty headboard, c…" at bounding box center [263, 266] width 125 height 74
click at [203, 229] on div "mm long overall mm wide overall 5mm checker plate floor Heavy duty headboard, c…" at bounding box center [263, 266] width 125 height 74
click at [203, 231] on div "8700mm long overall mm wide overall 5mm checker plate floor Heavy duty headboar…" at bounding box center [263, 266] width 125 height 74
click at [206, 236] on div "8700mm long overall 2500mm wide overall 5mm checker plate floor Heavy duty head…" at bounding box center [263, 266] width 125 height 74
click at [206, 241] on div "8700mm long overall 2500mm wide overall 5mm checker plate floor Heavy duty head…" at bounding box center [263, 266] width 125 height 74
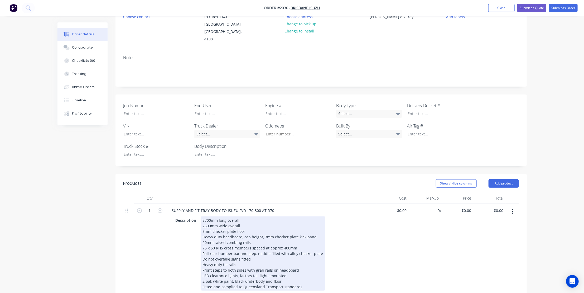
scroll to position [72, 0]
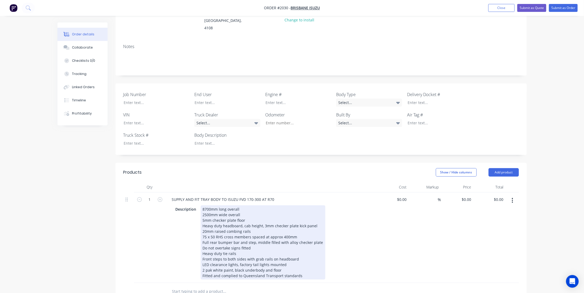
click at [216, 224] on div "8700mm long overall 2500mm wide overall 5mm checker plate floor Heavy duty head…" at bounding box center [263, 242] width 125 height 74
click at [365, 222] on div "Description 8700mm long overall 2500mm wide overall 5mm checker plate floor Hea…" at bounding box center [269, 242] width 193 height 74
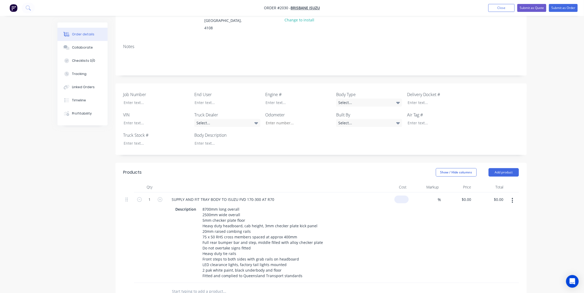
click at [403, 195] on input at bounding box center [402, 199] width 12 height 8
type input "$26,535.00"
click at [403, 195] on input "26535" at bounding box center [397, 199] width 21 height 8
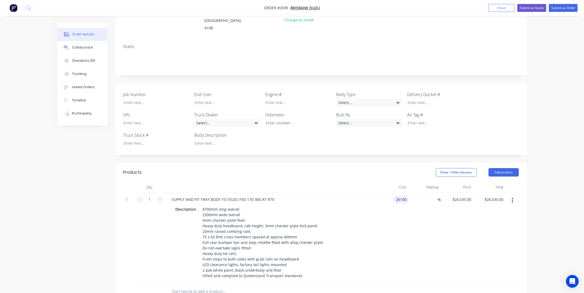
type input "$26,100.00"
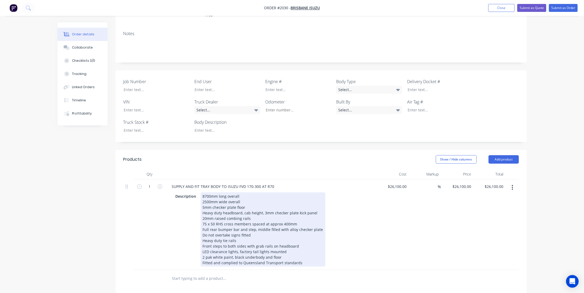
scroll to position [96, 0]
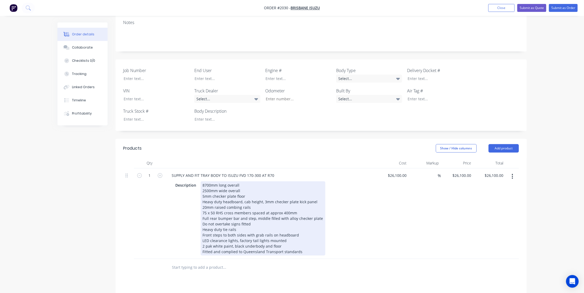
click at [204, 189] on div "8700mm long overall 2500mm wide overall 5mm checker plate floor Heavy duty head…" at bounding box center [263, 218] width 125 height 74
click at [204, 188] on div "8700mm long overall 2500mm wide overall 5mm checker plate floor Heavy duty head…" at bounding box center [263, 218] width 125 height 74
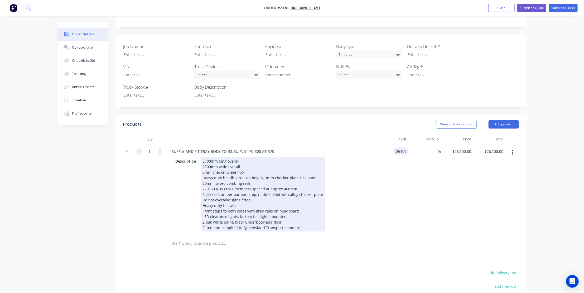
scroll to position [144, 0]
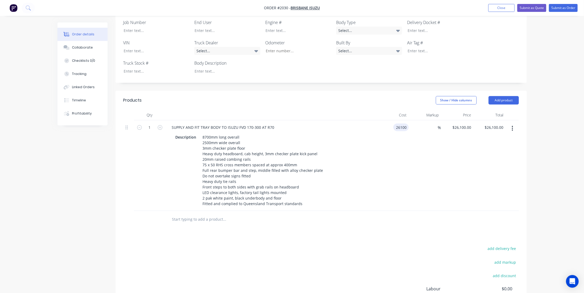
type input "$26,100.00"
click at [203, 215] on input "text" at bounding box center [224, 219] width 105 height 11
type input "Under body tool box"
drag, startPoint x: 216, startPoint y: 231, endPoint x: 240, endPoint y: 229, distance: 24.3
click at [216, 231] on button "Add Under body tool box to order" at bounding box center [253, 239] width 158 height 17
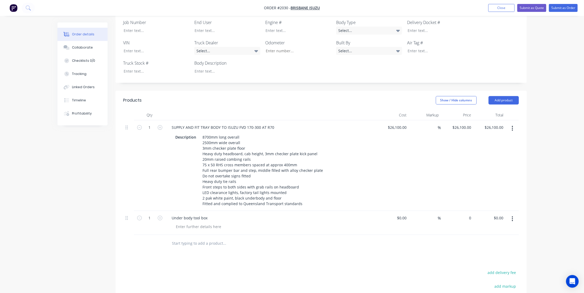
click at [464, 211] on div "0 $0.00" at bounding box center [457, 223] width 32 height 24
type input "12000"
type input "0.00"
type input "$12,000.00"
type input "12000.00"
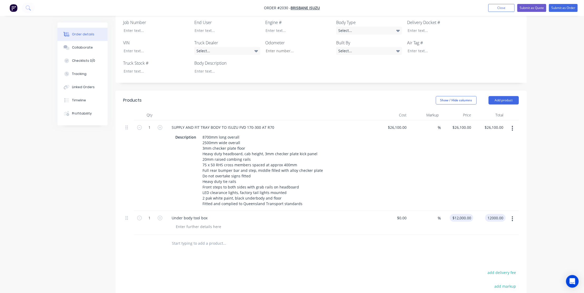
type input "12000"
type input "$12,000.00"
click at [468, 214] on input "12000" at bounding box center [466, 218] width 13 height 8
type input "$1,200.00"
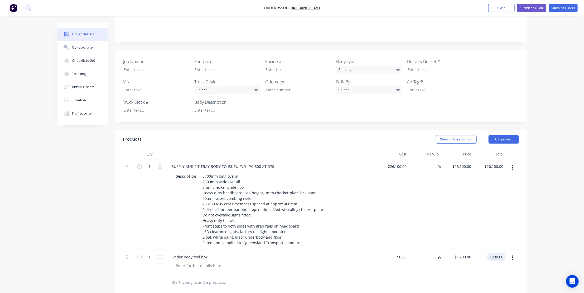
scroll to position [72, 0]
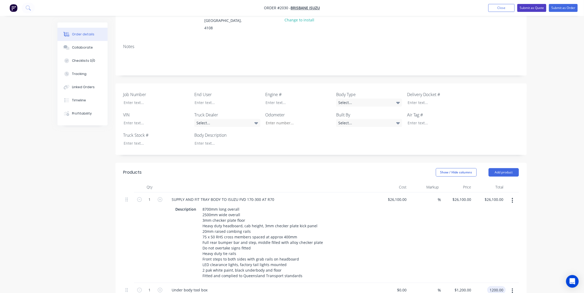
type input "$1,200.00"
click at [541, 8] on button "Submit as Quote" at bounding box center [531, 8] width 29 height 8
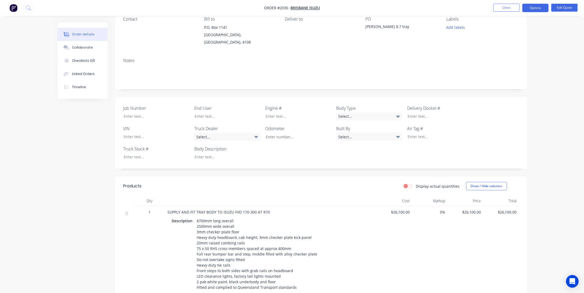
scroll to position [0, 0]
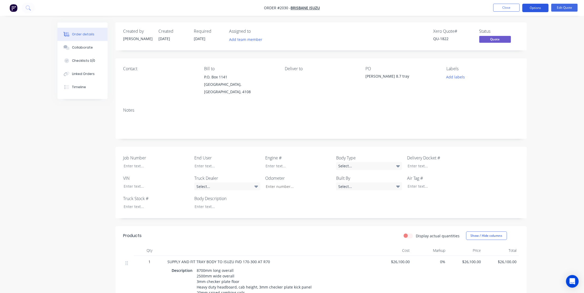
click at [535, 8] on button "Options" at bounding box center [535, 8] width 26 height 8
click at [511, 29] on div "Quote" at bounding box center [519, 32] width 49 height 8
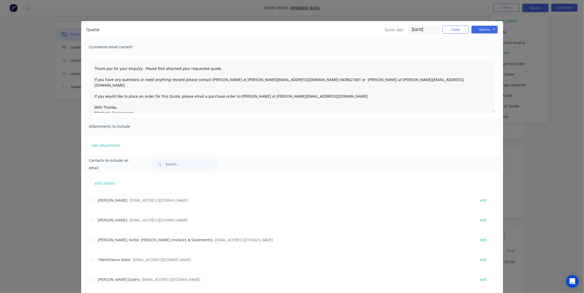
scroll to position [72, 0]
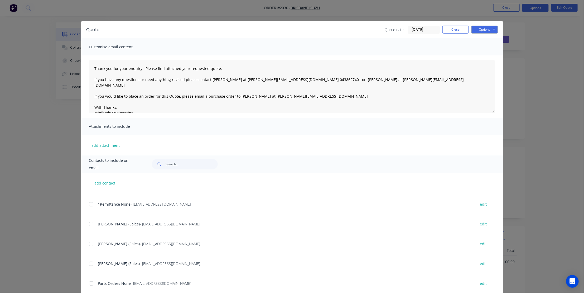
click at [92, 221] on div at bounding box center [91, 224] width 11 height 11
click at [483, 28] on button "Options" at bounding box center [484, 30] width 26 height 8
click at [482, 56] on button "Email" at bounding box center [488, 56] width 34 height 9
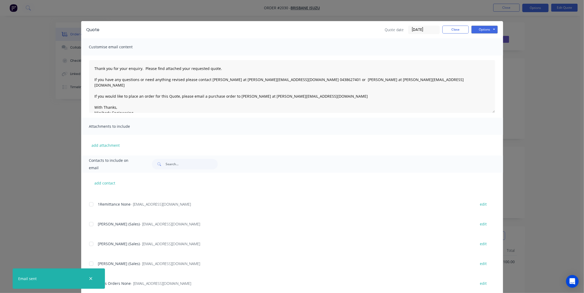
drag, startPoint x: 90, startPoint y: 276, endPoint x: 98, endPoint y: 269, distance: 10.9
click at [90, 276] on icon "button" at bounding box center [90, 278] width 3 height 5
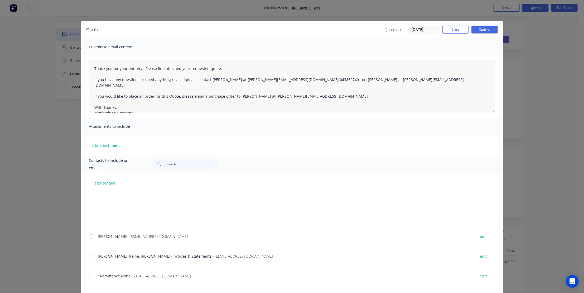
type textarea "Thank you for your enquiry. Please find attached your requested quote. If you h…"
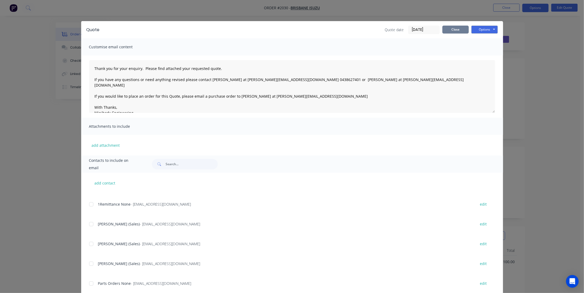
click at [451, 28] on button "Close" at bounding box center [455, 30] width 26 height 8
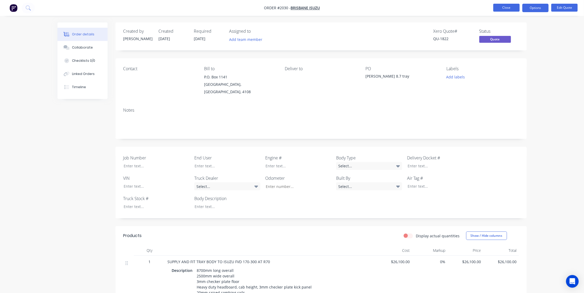
click at [508, 5] on button "Close" at bounding box center [506, 8] width 26 height 8
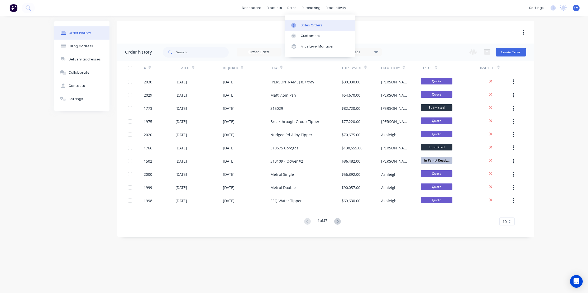
click at [310, 25] on div "Sales Orders" at bounding box center [311, 25] width 22 height 5
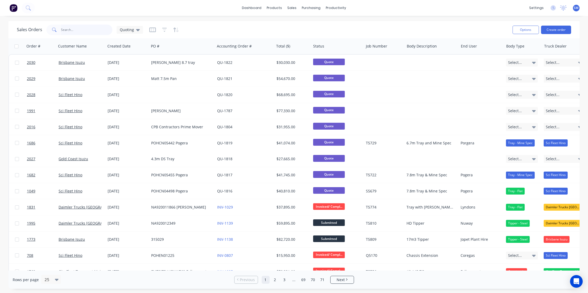
click at [71, 29] on input "text" at bounding box center [86, 30] width 51 height 11
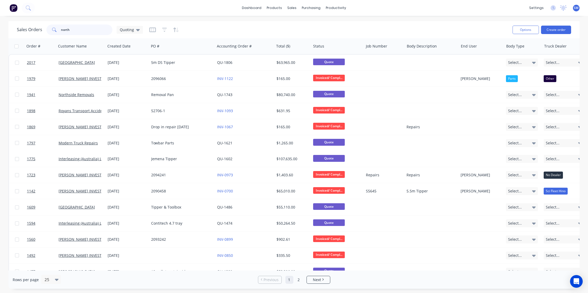
type input "north"
click at [336, 30] on div "Sales Orders north Quoting" at bounding box center [262, 29] width 491 height 13
click at [344, 36] on div "Sales Orders north Quoting" at bounding box center [262, 29] width 491 height 13
